Goal: Task Accomplishment & Management: Complete application form

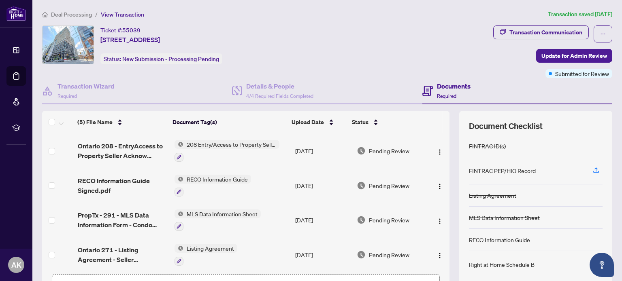
click at [79, 14] on span "Deal Processing" at bounding box center [71, 14] width 41 height 7
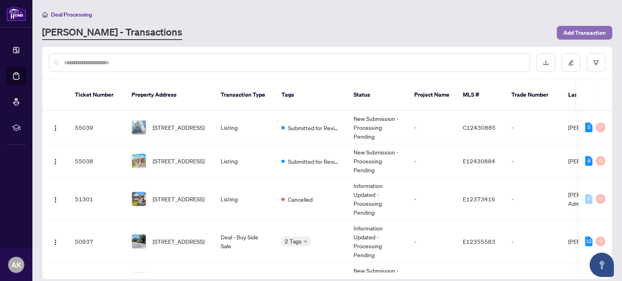
click at [565, 29] on span "Add Transaction" at bounding box center [584, 32] width 43 height 13
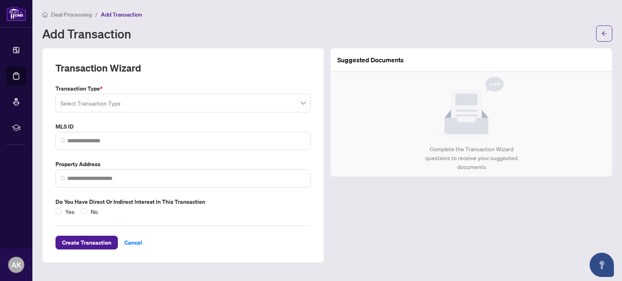
click at [116, 107] on input "search" at bounding box center [179, 105] width 238 height 18
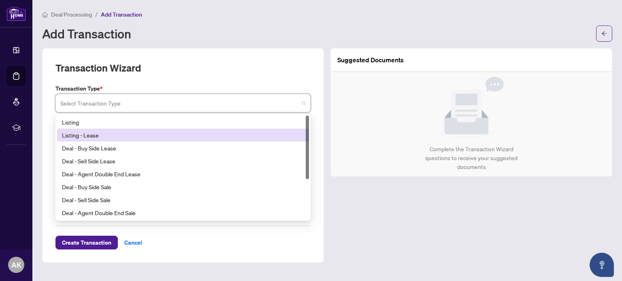
click at [98, 134] on div "Listing - Lease" at bounding box center [183, 135] width 242 height 9
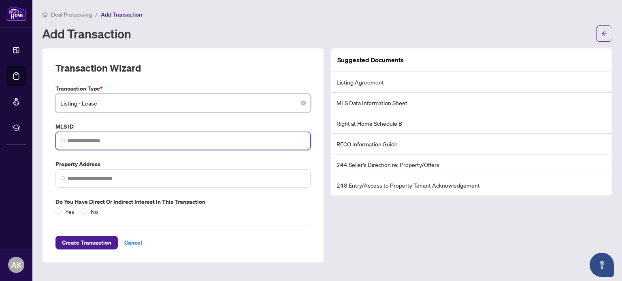
click at [97, 139] on input "search" at bounding box center [186, 141] width 238 height 9
paste input "*********"
type input "*********"
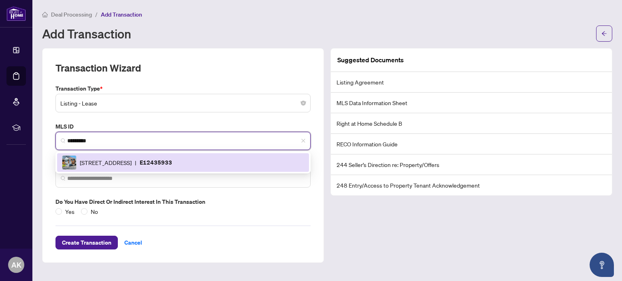
click at [97, 157] on div "[STREET_ADDRESS] | E12435933" at bounding box center [183, 163] width 242 height 15
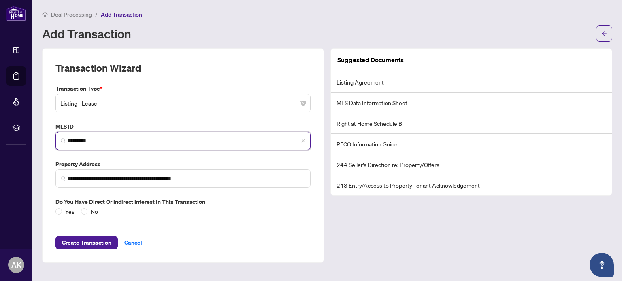
type input "**********"
type input "*********"
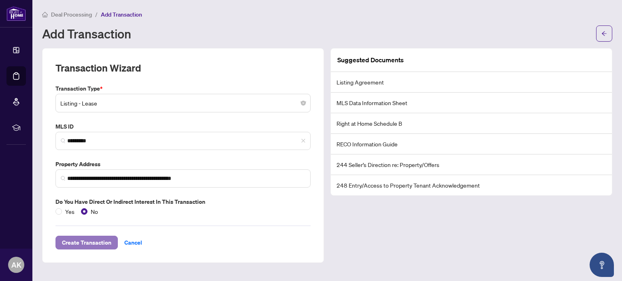
click at [100, 238] on span "Create Transaction" at bounding box center [86, 243] width 49 height 13
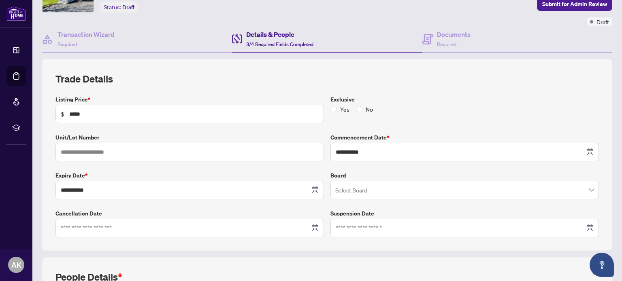
scroll to position [67, 0]
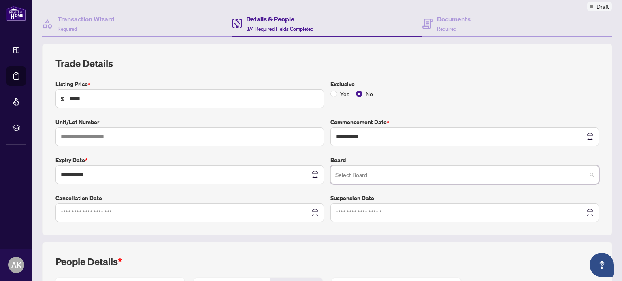
click at [338, 172] on input "search" at bounding box center [461, 176] width 252 height 18
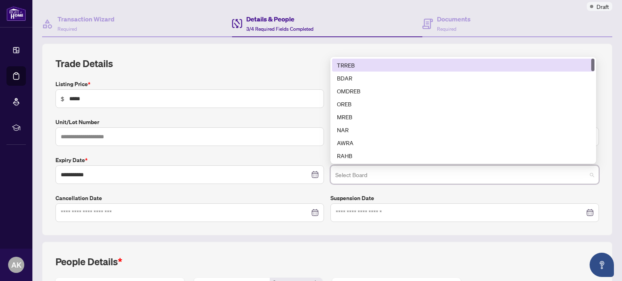
click at [345, 67] on div "TRREB" at bounding box center [463, 65] width 253 height 9
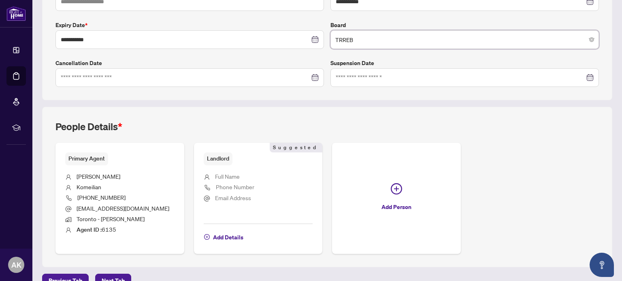
scroll to position [217, 0]
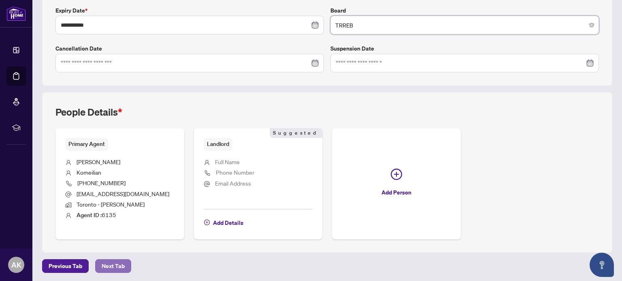
click at [115, 260] on span "Next Tab" at bounding box center [113, 266] width 23 height 13
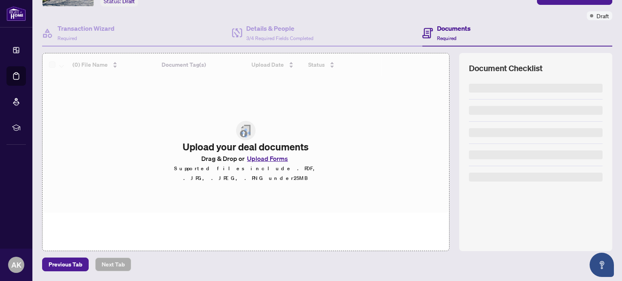
scroll to position [57, 0]
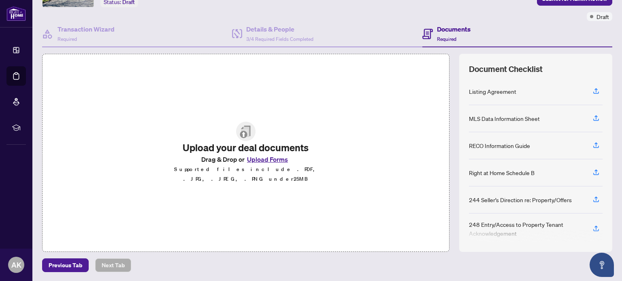
click at [484, 95] on div "Listing Agreement" at bounding box center [536, 91] width 134 height 27
click at [593, 91] on icon "button" at bounding box center [596, 90] width 7 height 7
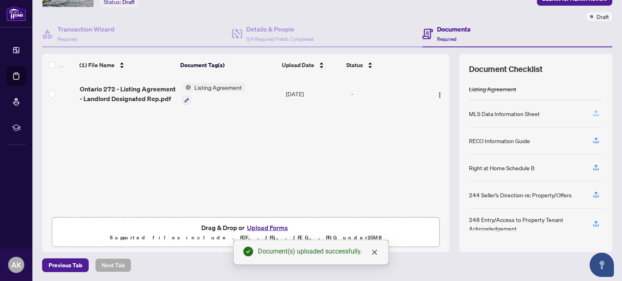
click at [593, 112] on icon "button" at bounding box center [596, 113] width 7 height 7
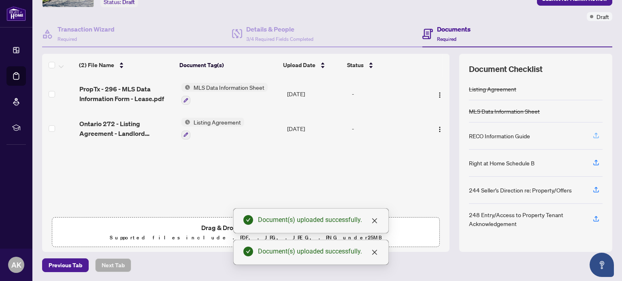
click at [593, 132] on icon "button" at bounding box center [596, 135] width 7 height 7
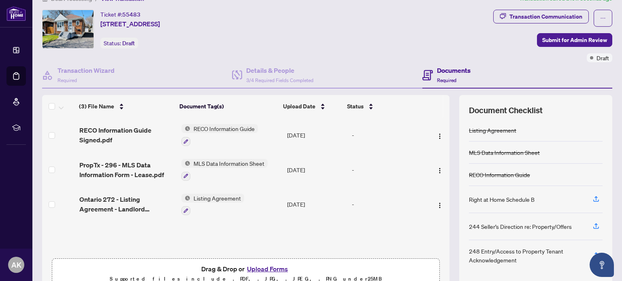
scroll to position [0, 0]
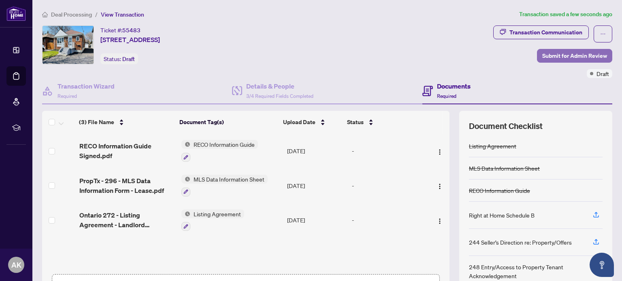
click at [543, 51] on span "Submit for Admin Review" at bounding box center [574, 55] width 65 height 13
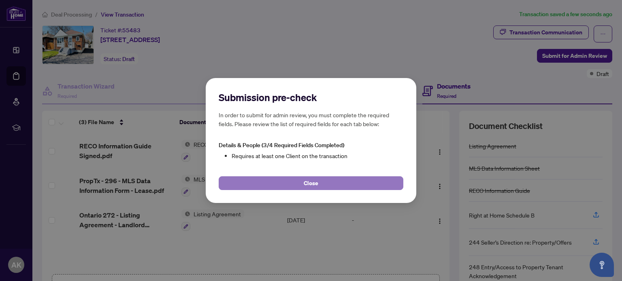
click at [287, 184] on button "Close" at bounding box center [311, 184] width 185 height 14
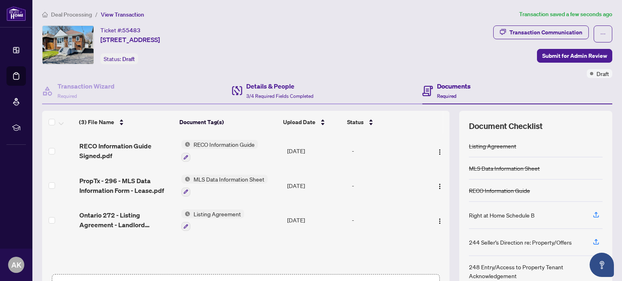
click at [252, 81] on div "Details & People 3/4 Required Fields Completed" at bounding box center [327, 91] width 190 height 26
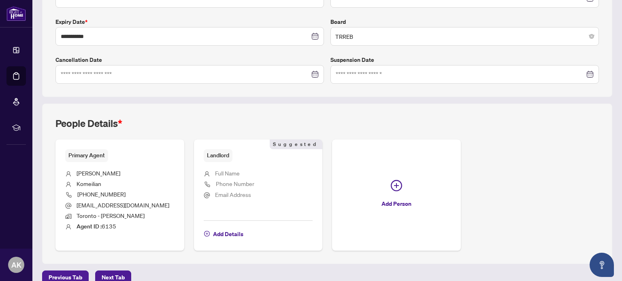
scroll to position [217, 0]
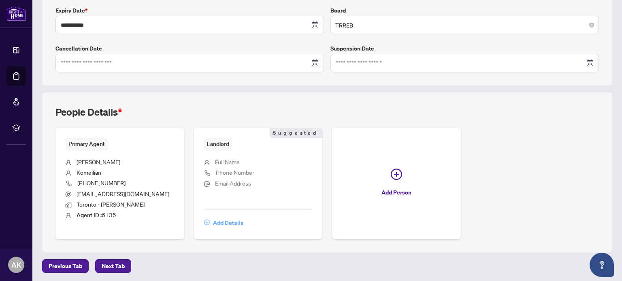
click at [227, 218] on span "Add Details" at bounding box center [228, 223] width 30 height 13
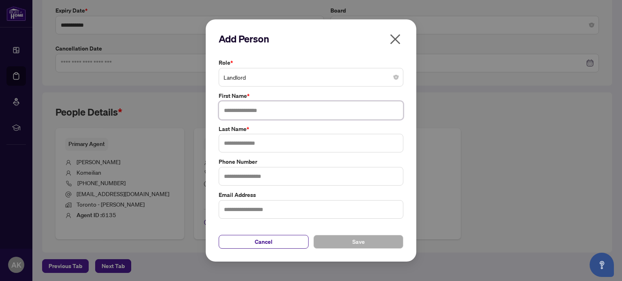
click at [257, 109] on input "text" at bounding box center [311, 110] width 185 height 19
type input "*****"
type input "**********"
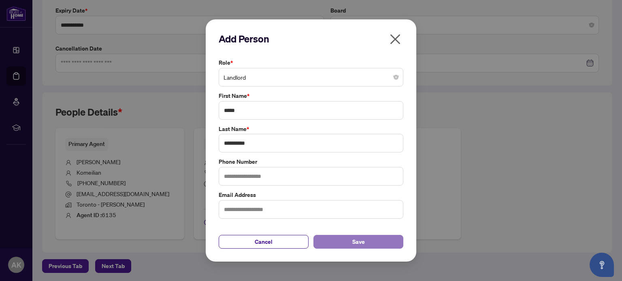
click at [345, 243] on button "Save" at bounding box center [358, 242] width 90 height 14
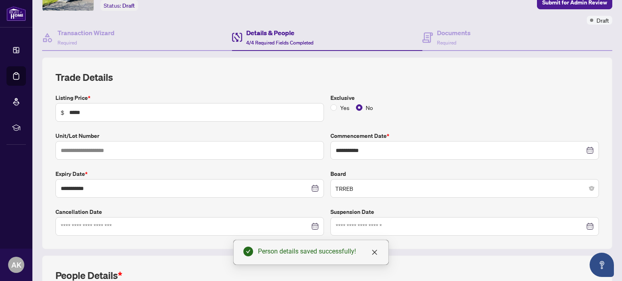
scroll to position [15, 0]
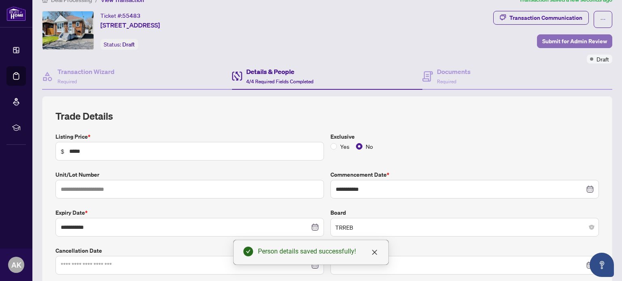
click at [550, 37] on span "Submit for Admin Review" at bounding box center [574, 41] width 65 height 13
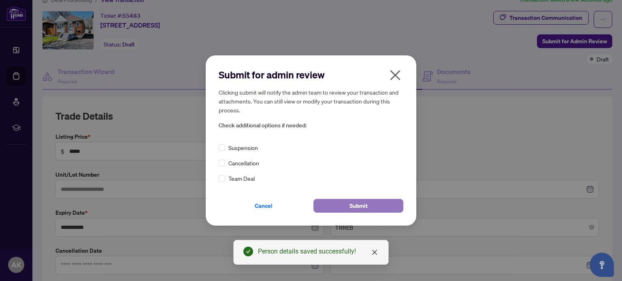
click at [362, 204] on span "Submit" at bounding box center [359, 206] width 18 height 13
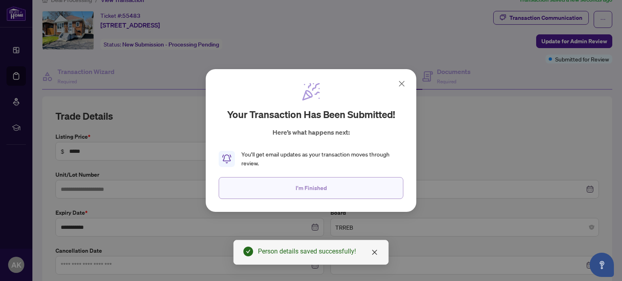
click at [333, 187] on button "I'm Finished" at bounding box center [311, 188] width 185 height 22
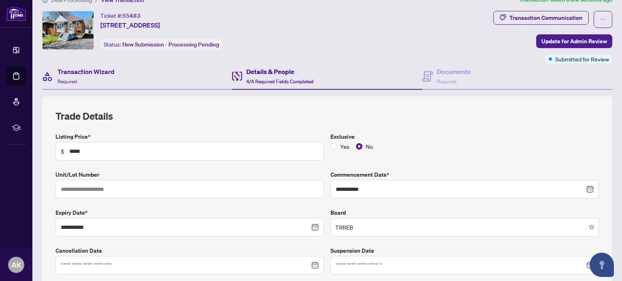
scroll to position [0, 0]
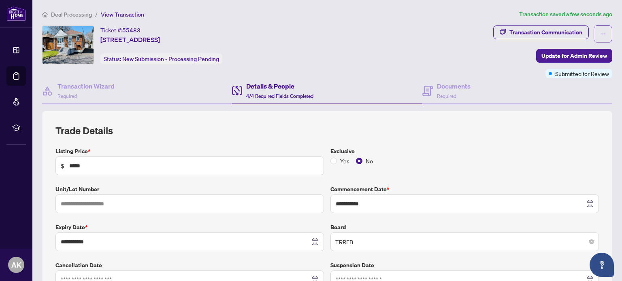
click at [82, 15] on span "Deal Processing" at bounding box center [71, 14] width 41 height 7
